Goal: Task Accomplishment & Management: Manage account settings

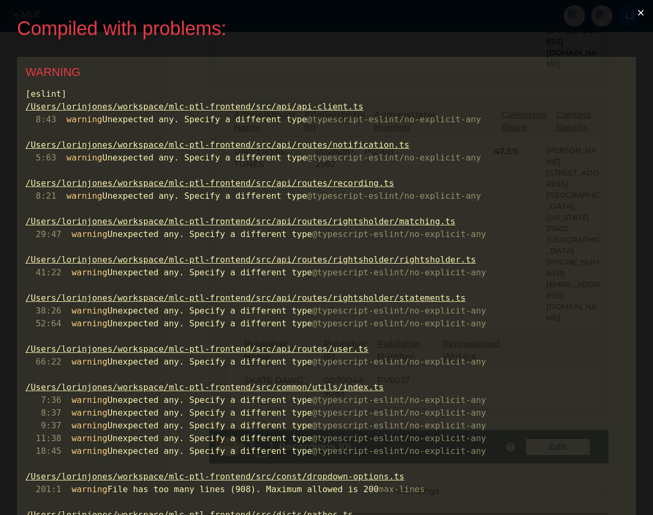
click at [643, 10] on button "×" at bounding box center [640, 12] width 24 height 25
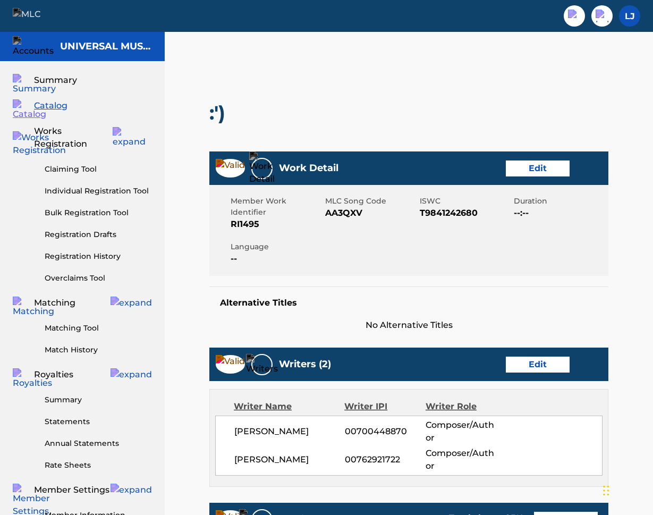
click at [55, 109] on span "Catalog" at bounding box center [50, 105] width 33 height 13
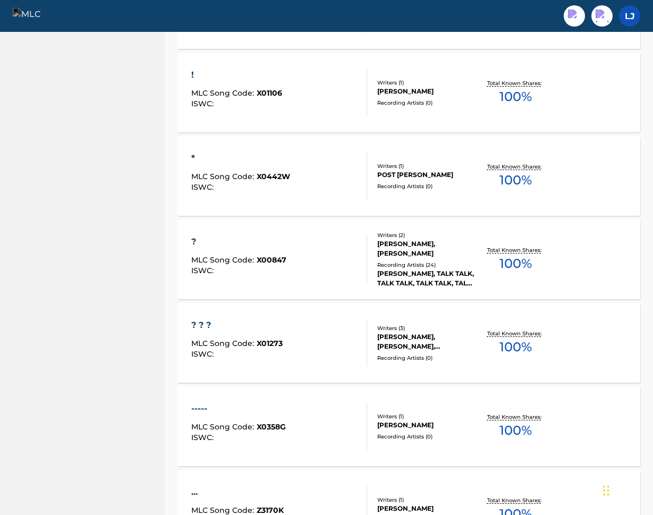
scroll to position [1324, 0]
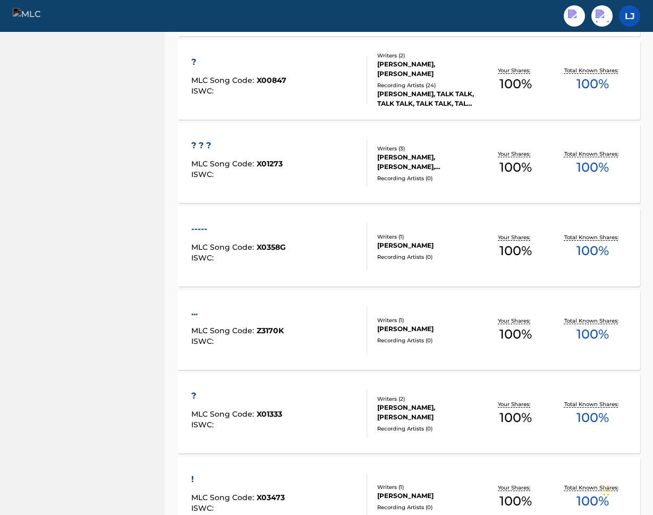
click at [196, 313] on div "..." at bounding box center [237, 312] width 92 height 13
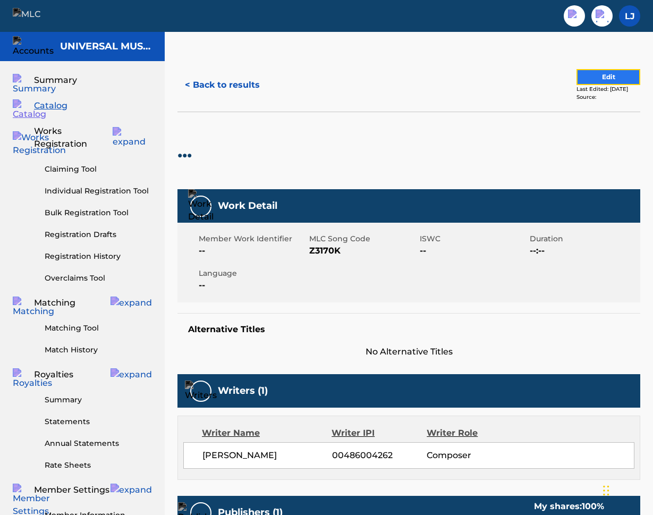
click at [587, 76] on button "Edit" at bounding box center [608, 77] width 64 height 16
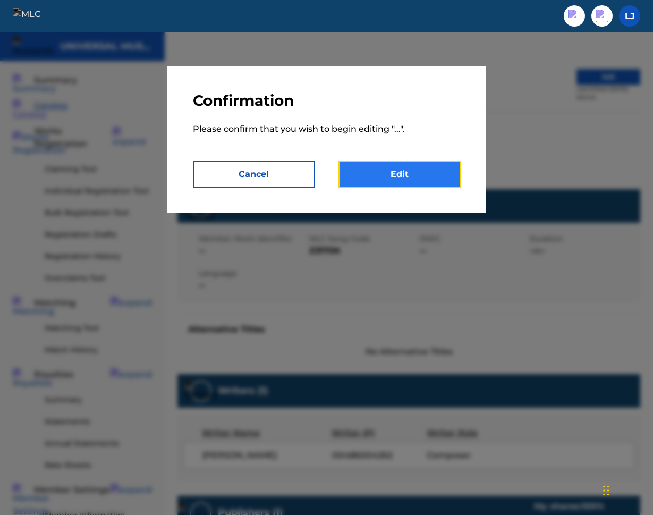
click at [390, 172] on link "Edit" at bounding box center [399, 174] width 122 height 27
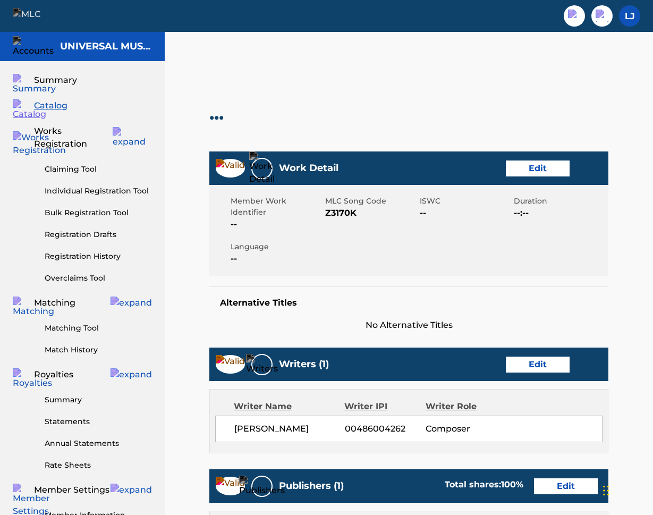
scroll to position [472, 0]
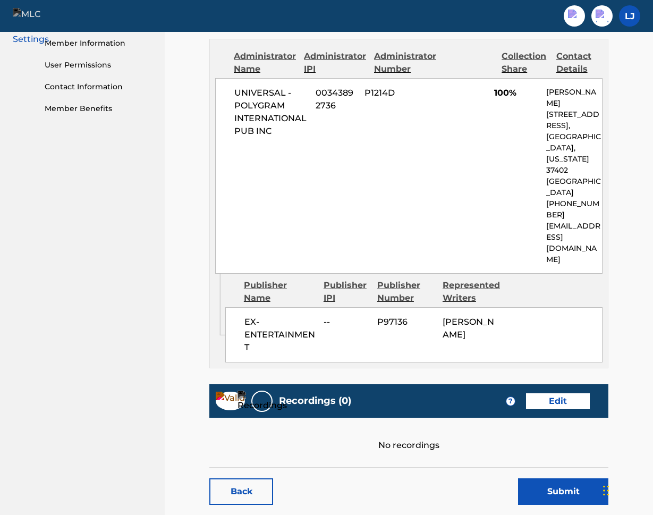
click at [432, 417] on div "No recordings" at bounding box center [408, 434] width 399 height 34
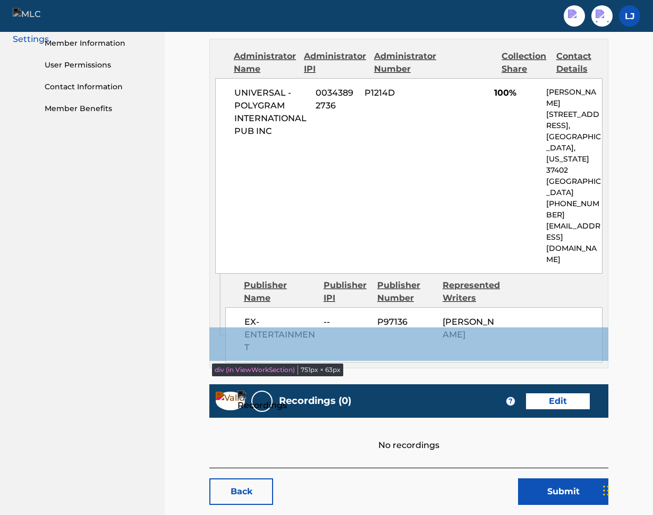
click at [486, 384] on div "Recordings (0) ? Edit" at bounding box center [408, 400] width 399 height 33
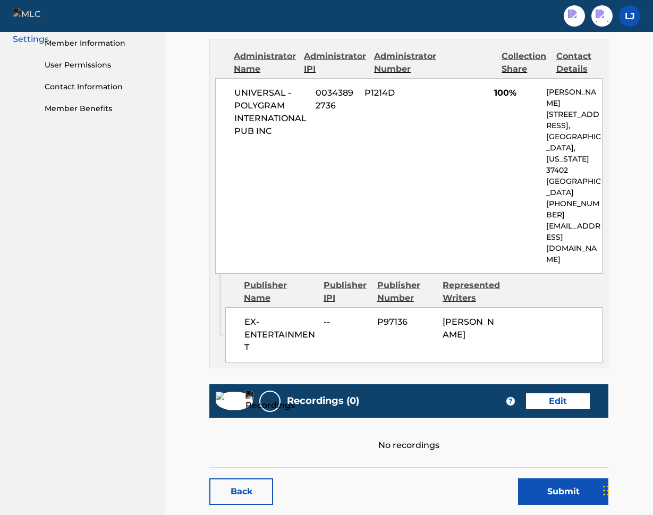
click at [224, 391] on img at bounding box center [234, 400] width 37 height 19
click at [229, 391] on img at bounding box center [234, 400] width 37 height 19
click at [555, 393] on link "Edit" at bounding box center [558, 401] width 64 height 16
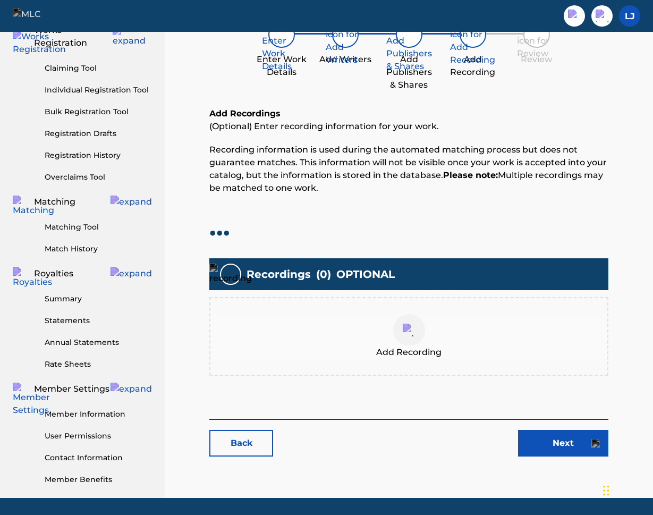
scroll to position [122, 0]
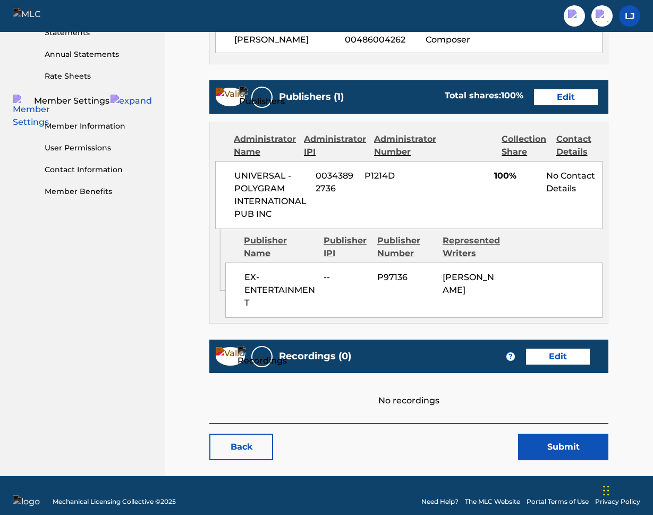
scroll to position [472, 0]
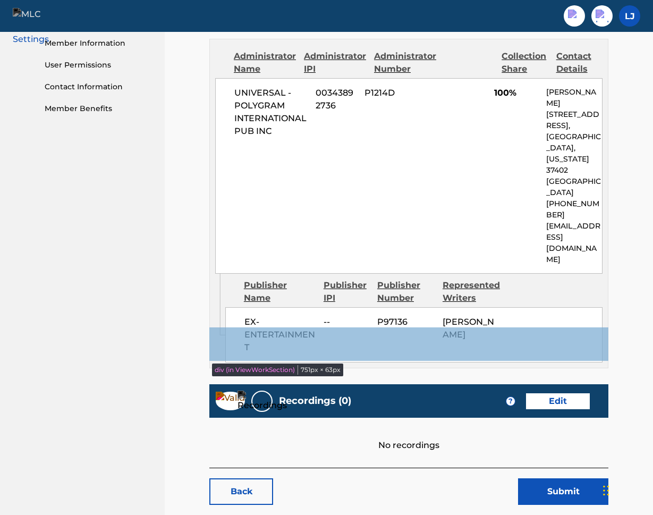
click at [349, 384] on div "Recordings (0) ? Edit" at bounding box center [408, 400] width 399 height 33
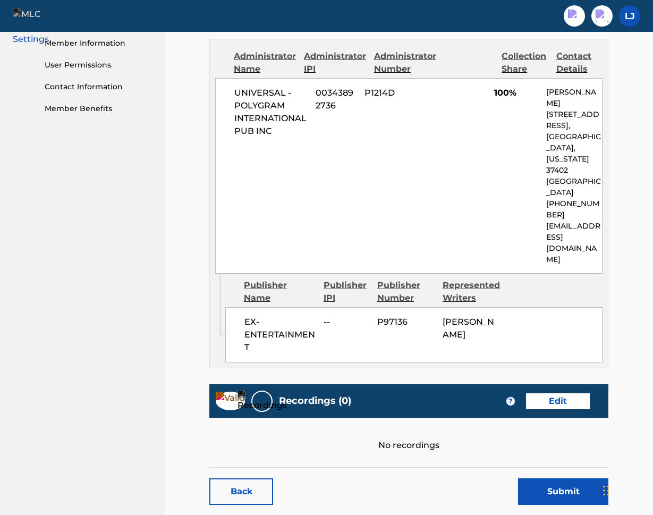
scroll to position [0, 0]
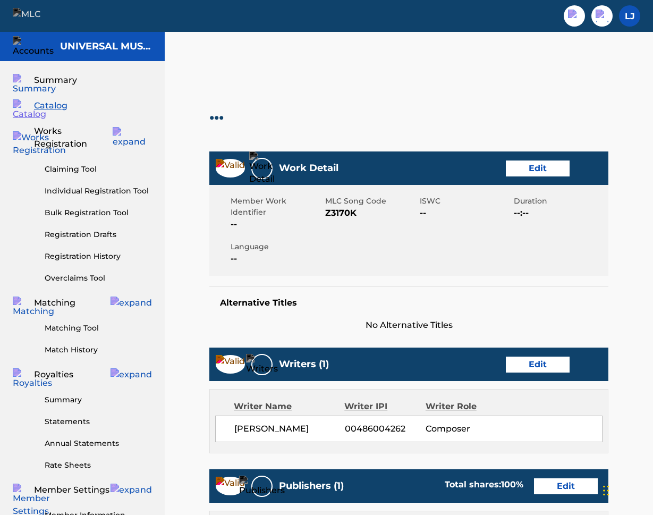
click at [221, 125] on div "..." at bounding box center [219, 112] width 20 height 77
click at [57, 108] on span "Catalog" at bounding box center [50, 105] width 33 height 13
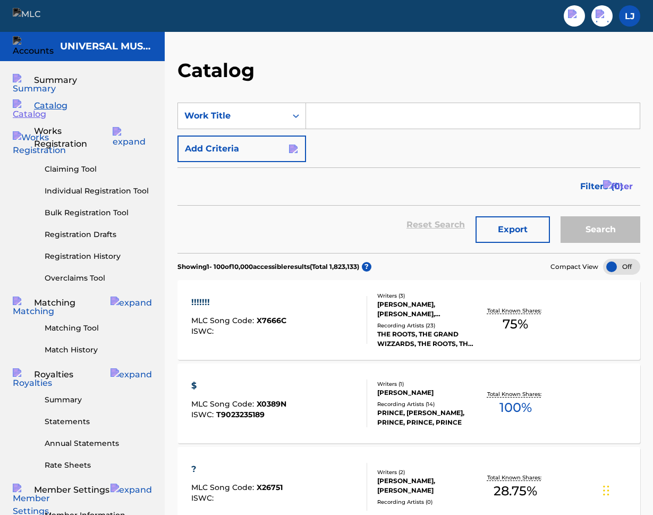
click at [202, 304] on div "!!!!!!!" at bounding box center [238, 302] width 95 height 13
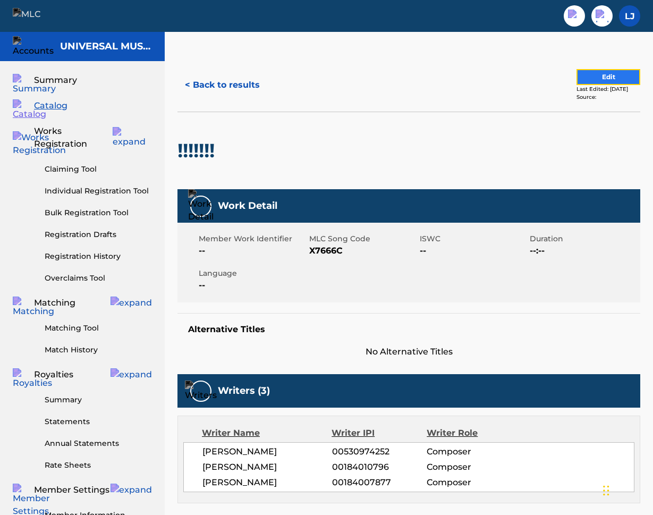
click at [590, 76] on button "Edit" at bounding box center [608, 77] width 64 height 16
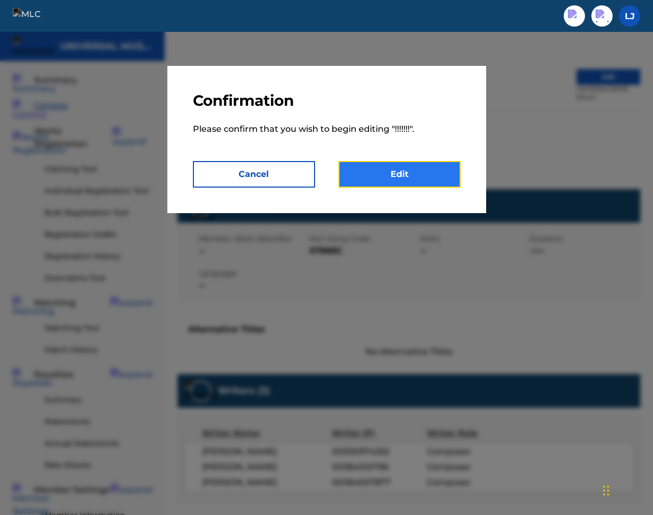
click at [378, 173] on link "Edit" at bounding box center [399, 174] width 122 height 27
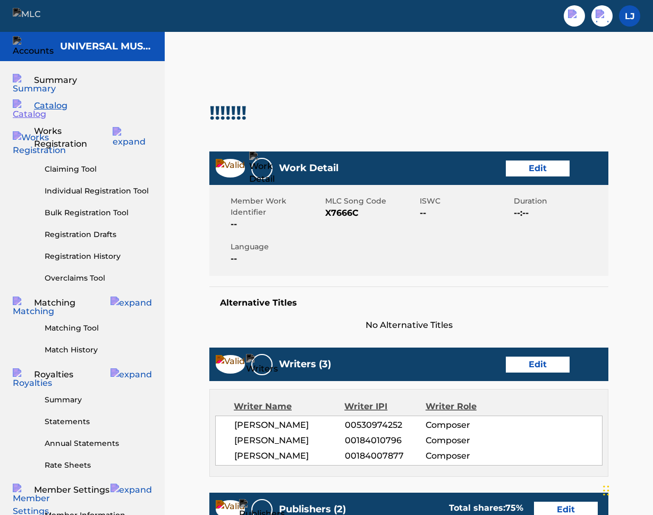
scroll to position [690, 0]
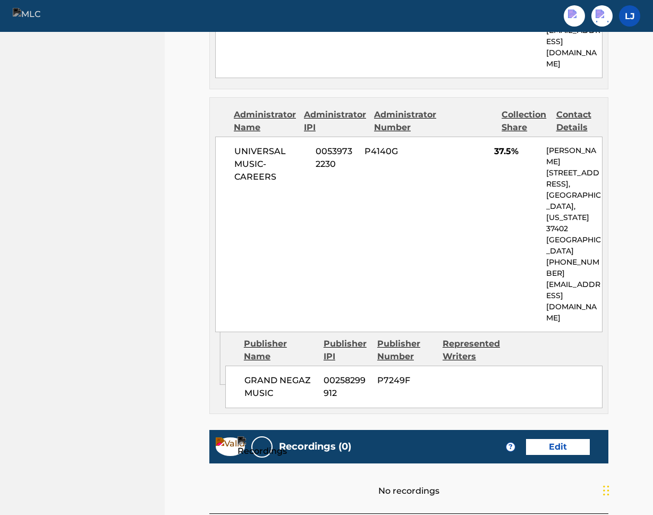
click at [315, 463] on div "No recordings" at bounding box center [408, 480] width 399 height 34
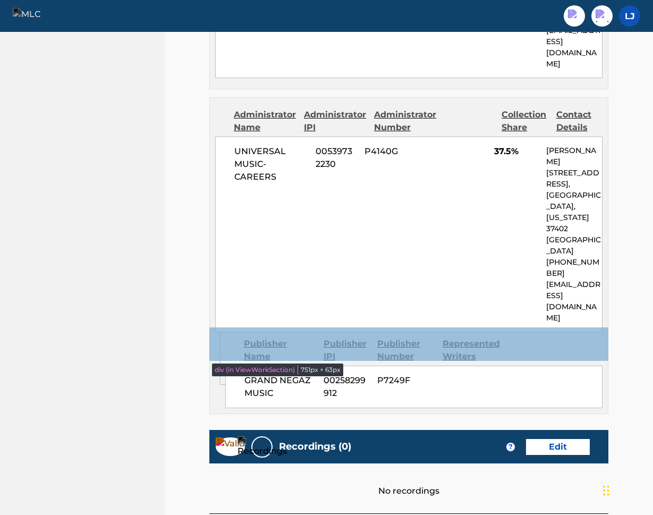
click at [445, 430] on div "Recordings (0) ? Edit" at bounding box center [408, 446] width 399 height 33
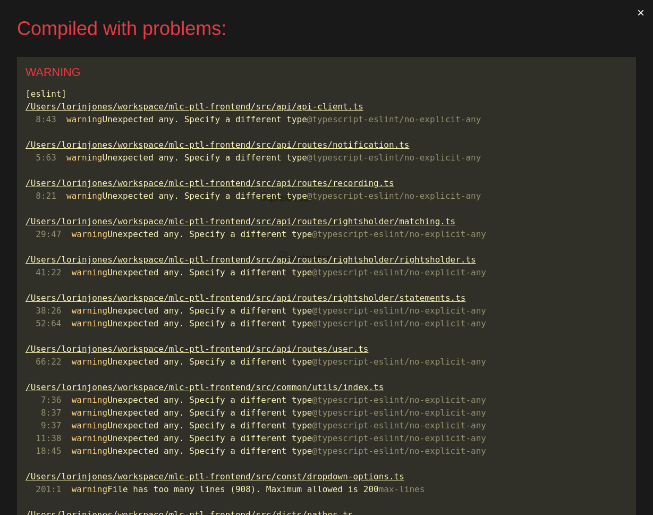
click at [644, 12] on button "×" at bounding box center [640, 12] width 24 height 25
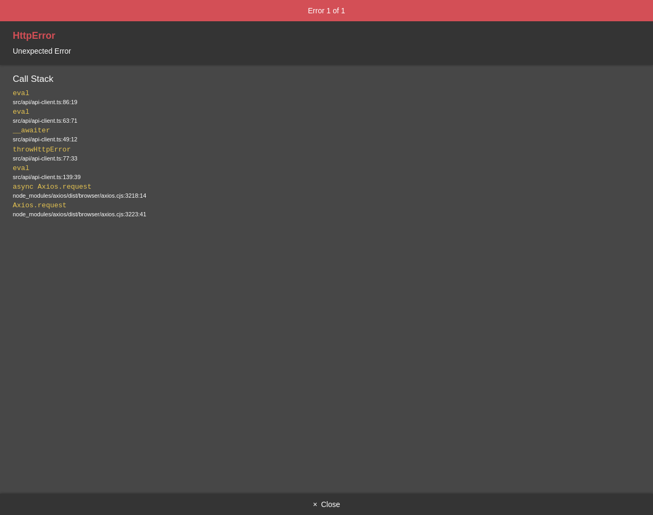
click at [333, 500] on button "× Close" at bounding box center [326, 503] width 653 height 21
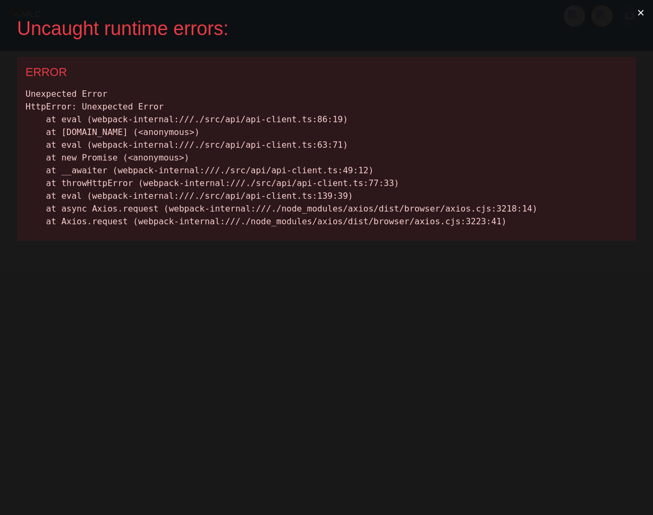
click at [640, 9] on button "×" at bounding box center [640, 12] width 24 height 25
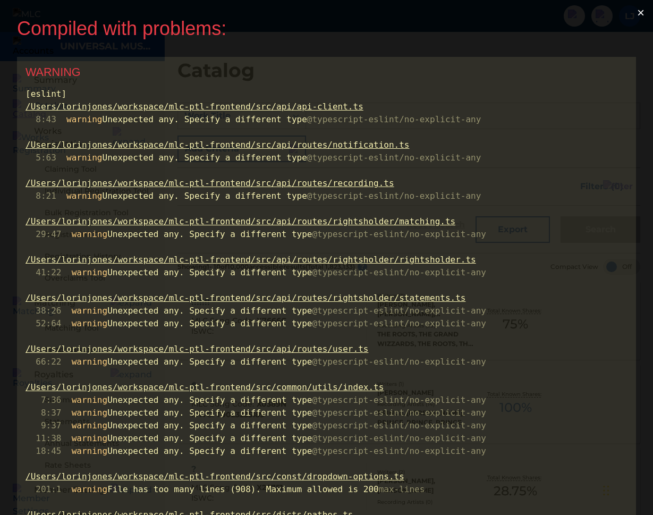
click at [640, 13] on button "×" at bounding box center [640, 12] width 24 height 25
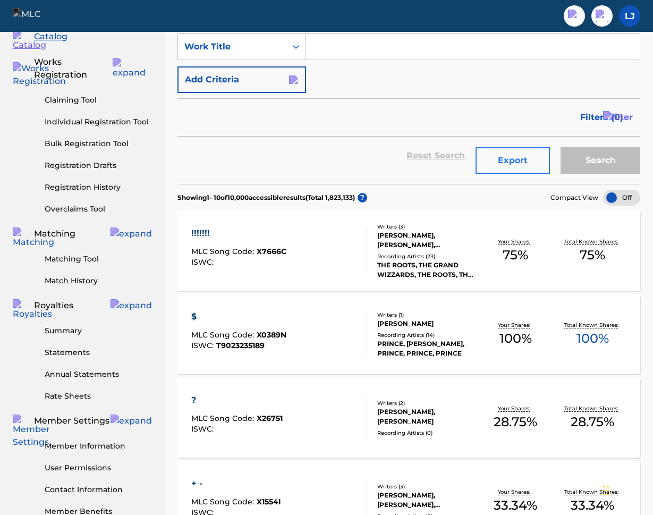
scroll to position [70, 0]
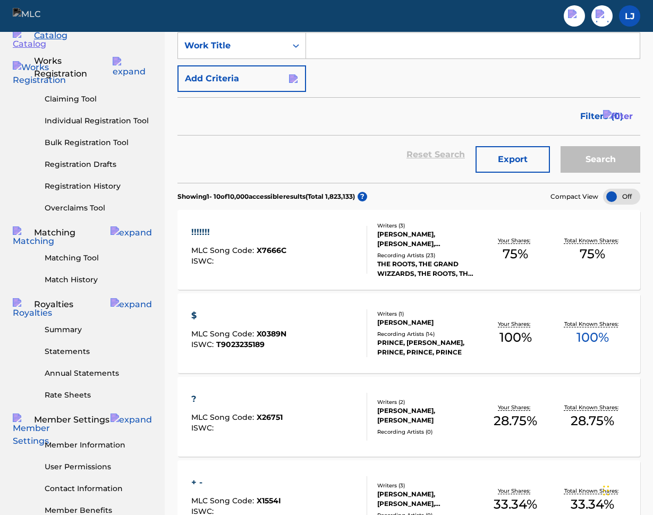
click at [202, 232] on div "!!!!!!!" at bounding box center [238, 232] width 95 height 13
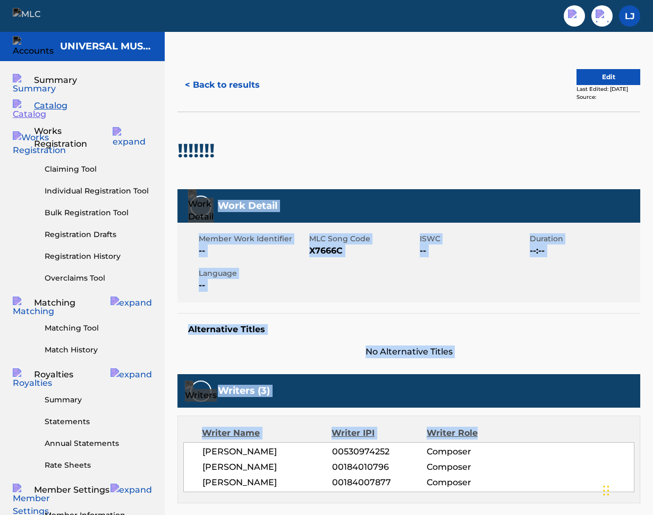
drag, startPoint x: 518, startPoint y: 432, endPoint x: 492, endPoint y: 108, distance: 325.5
click at [597, 80] on button "Edit" at bounding box center [608, 77] width 64 height 16
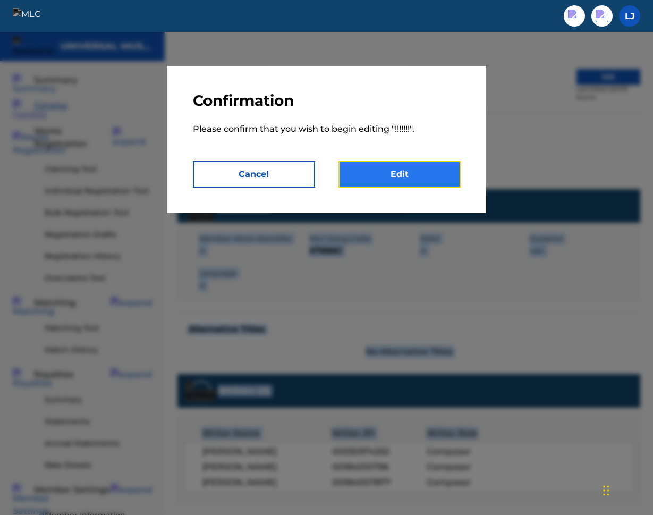
click at [404, 178] on link "Edit" at bounding box center [399, 174] width 122 height 27
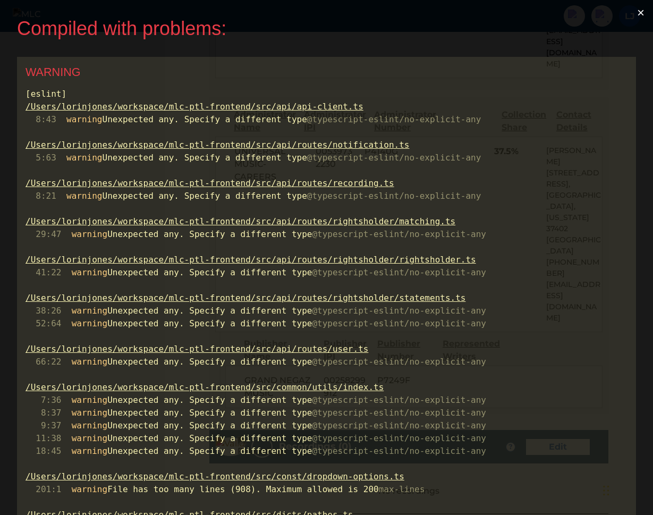
click at [640, 13] on button "×" at bounding box center [640, 12] width 24 height 25
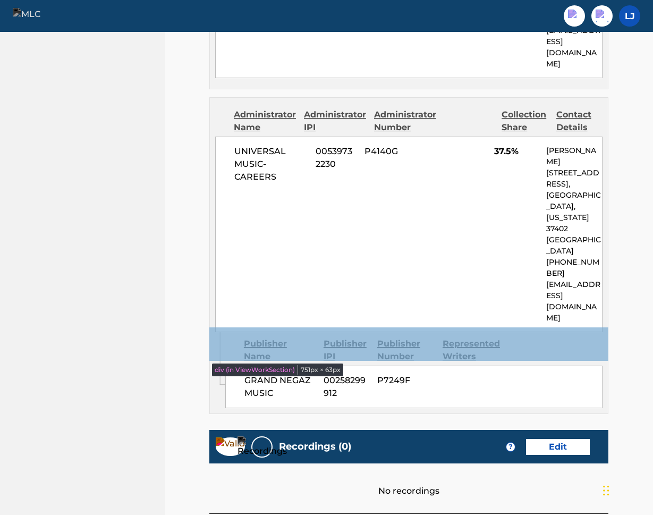
click at [530, 430] on div "Recordings (0) ? Edit" at bounding box center [408, 446] width 399 height 33
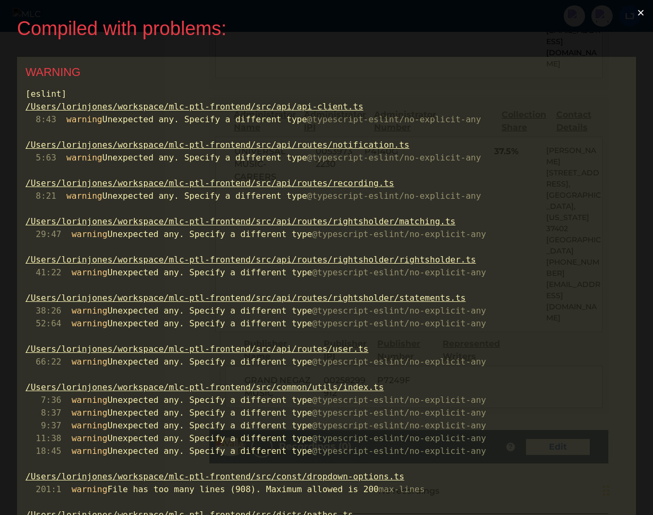
click at [634, 17] on button "×" at bounding box center [640, 12] width 24 height 25
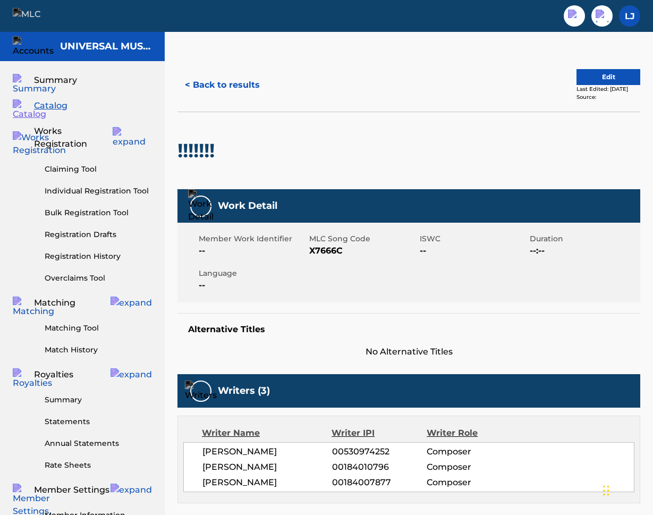
click at [52, 102] on span "Catalog" at bounding box center [50, 105] width 33 height 13
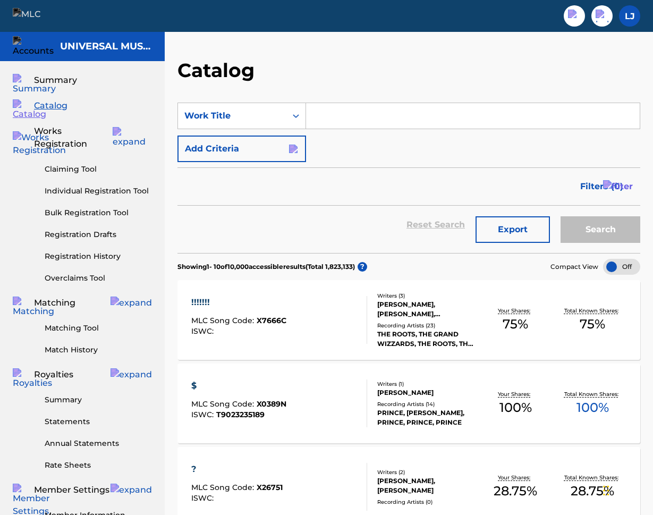
click at [267, 283] on div "!!!!!!! MLC Song Code : X7666C ISWC : Writers ( 3 ) BENJAMIN LEE KENNEY, AHMIR …" at bounding box center [408, 320] width 463 height 80
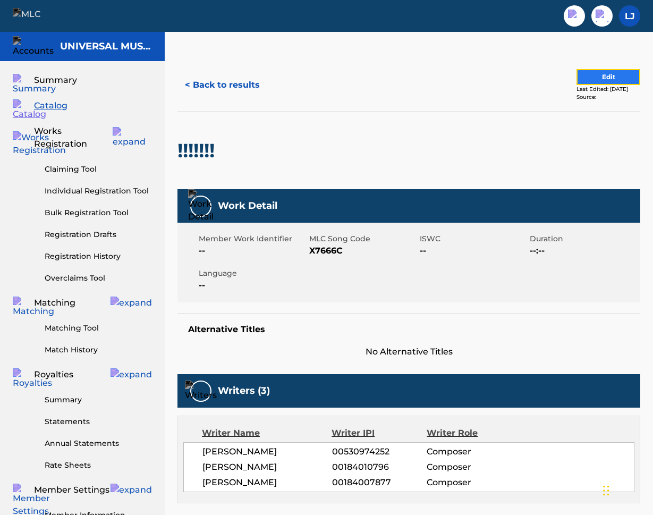
click at [589, 78] on button "Edit" at bounding box center [608, 77] width 64 height 16
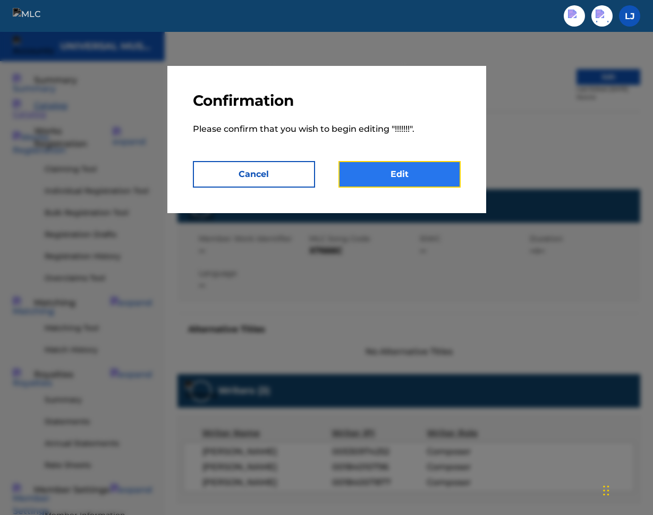
click at [425, 185] on link "Edit" at bounding box center [399, 174] width 122 height 27
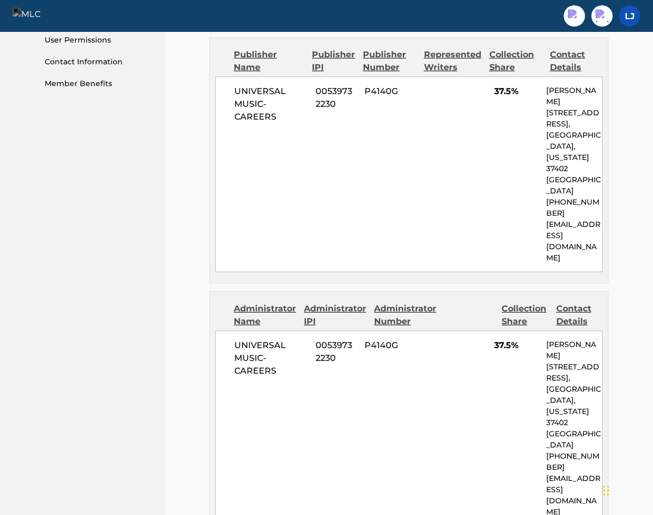
scroll to position [690, 0]
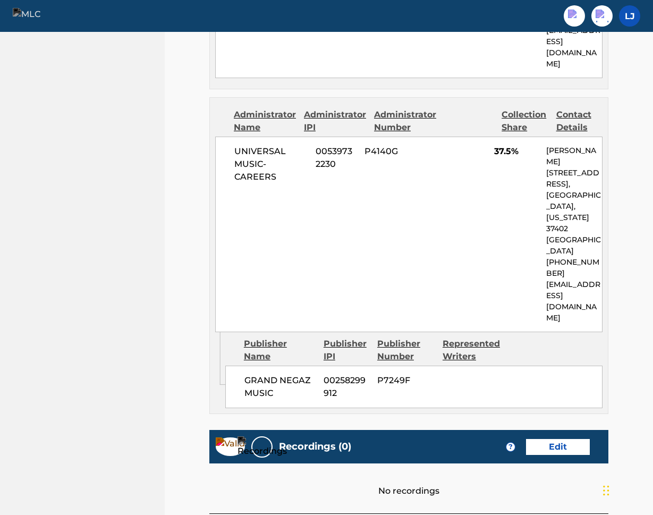
click at [517, 463] on div "No recordings" at bounding box center [408, 480] width 399 height 34
